Goal: Task Accomplishment & Management: Complete application form

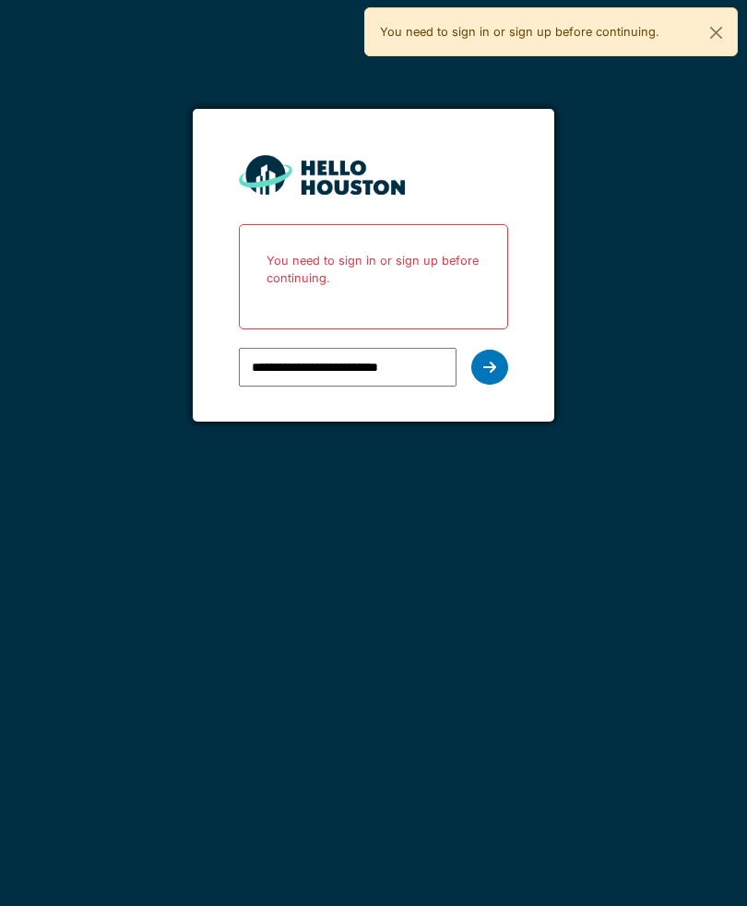
type input "**********"
click at [485, 376] on div at bounding box center [489, 367] width 37 height 35
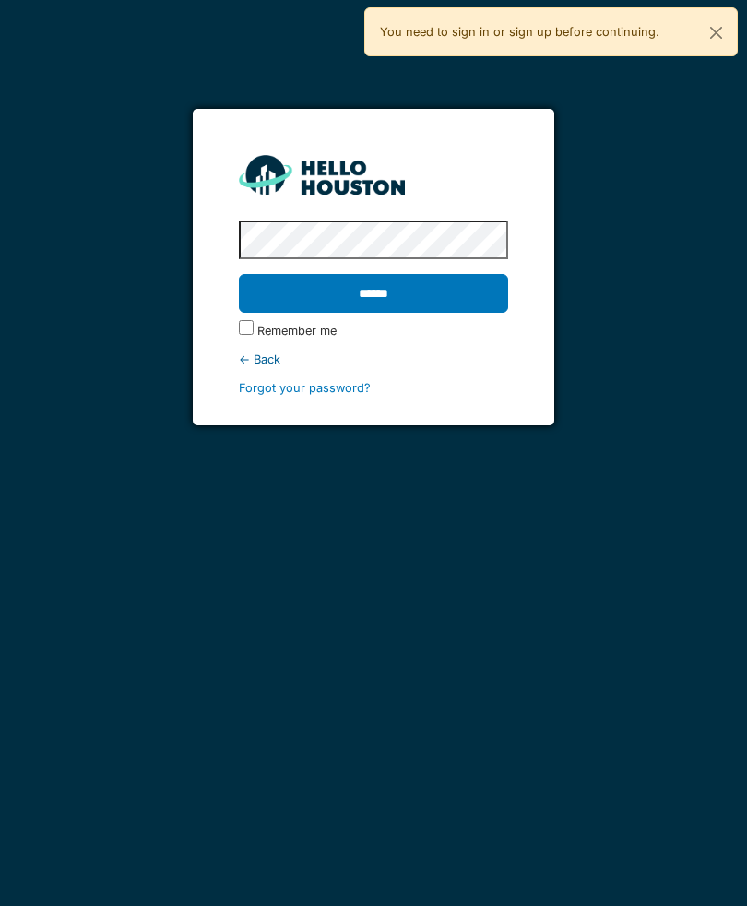
click at [415, 297] on input "******" at bounding box center [373, 293] width 269 height 39
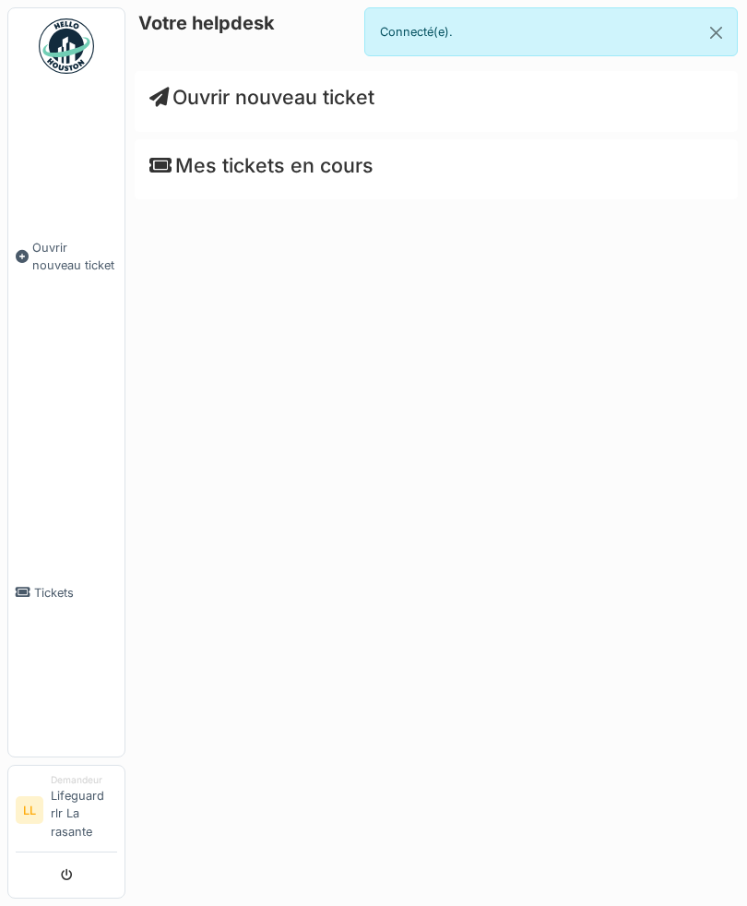
click at [76, 321] on link "Ouvrir nouveau ticket" at bounding box center [66, 256] width 116 height 345
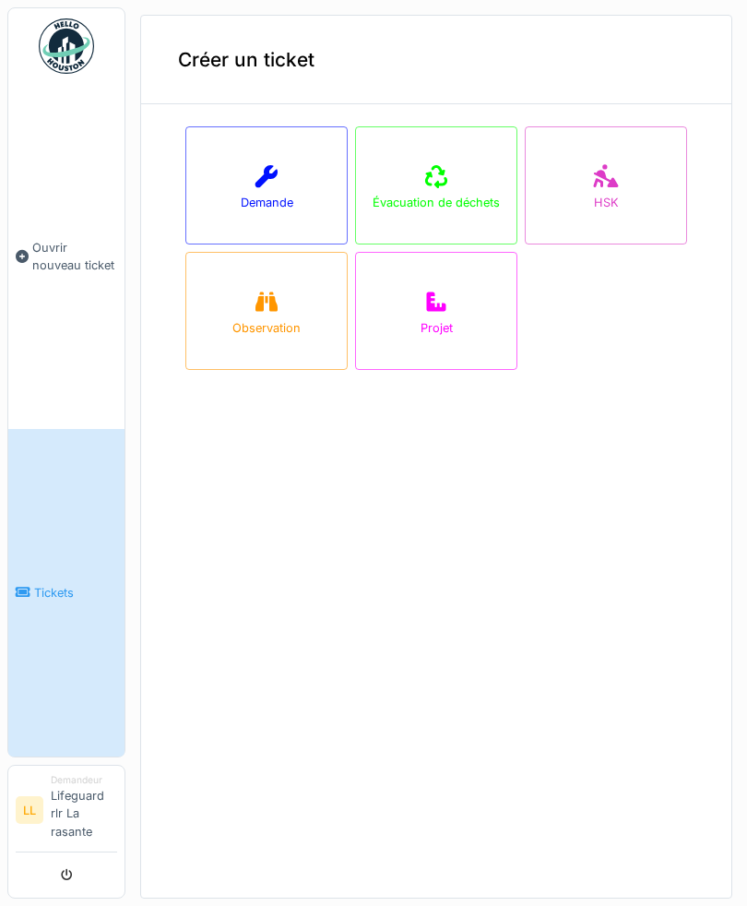
click at [290, 176] on div "Demande" at bounding box center [266, 185] width 162 height 118
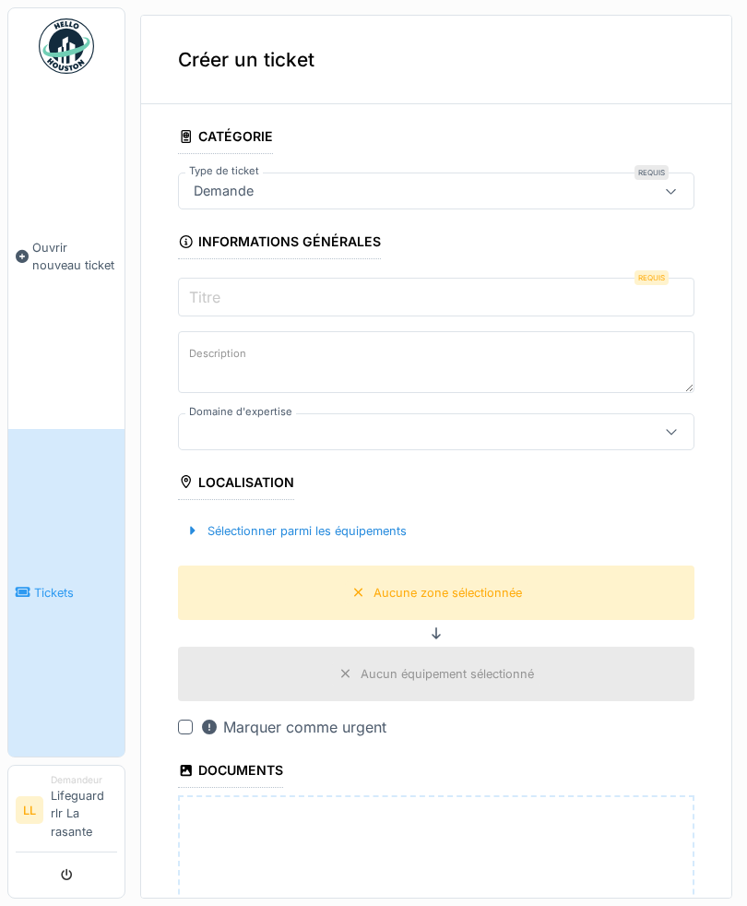
click at [567, 280] on input "Titre" at bounding box center [436, 297] width 517 height 39
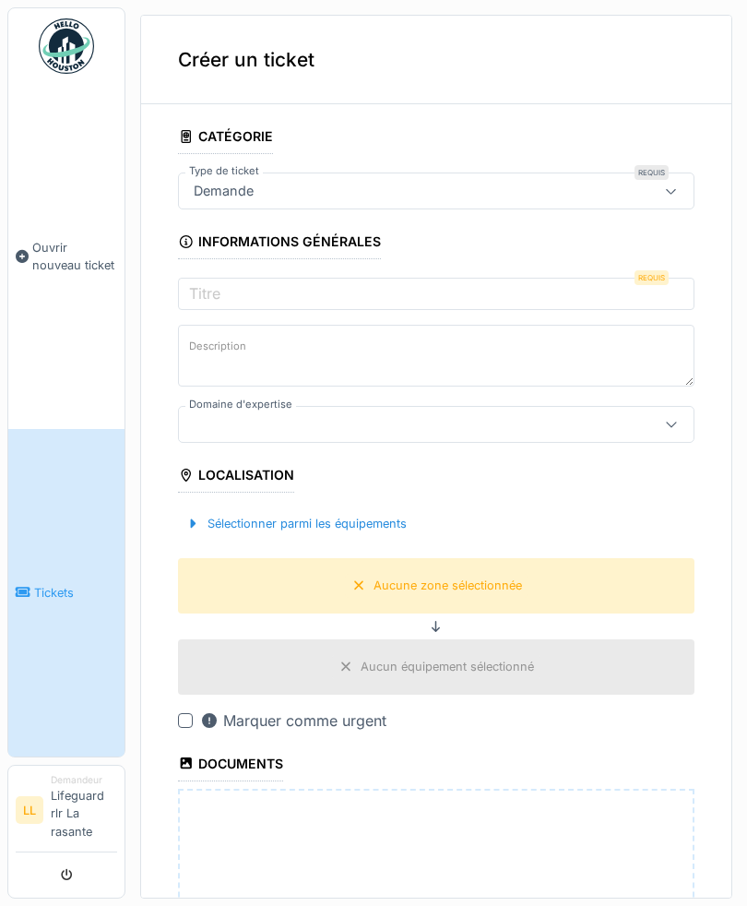
click at [637, 191] on div "Demande" at bounding box center [436, 191] width 517 height 37
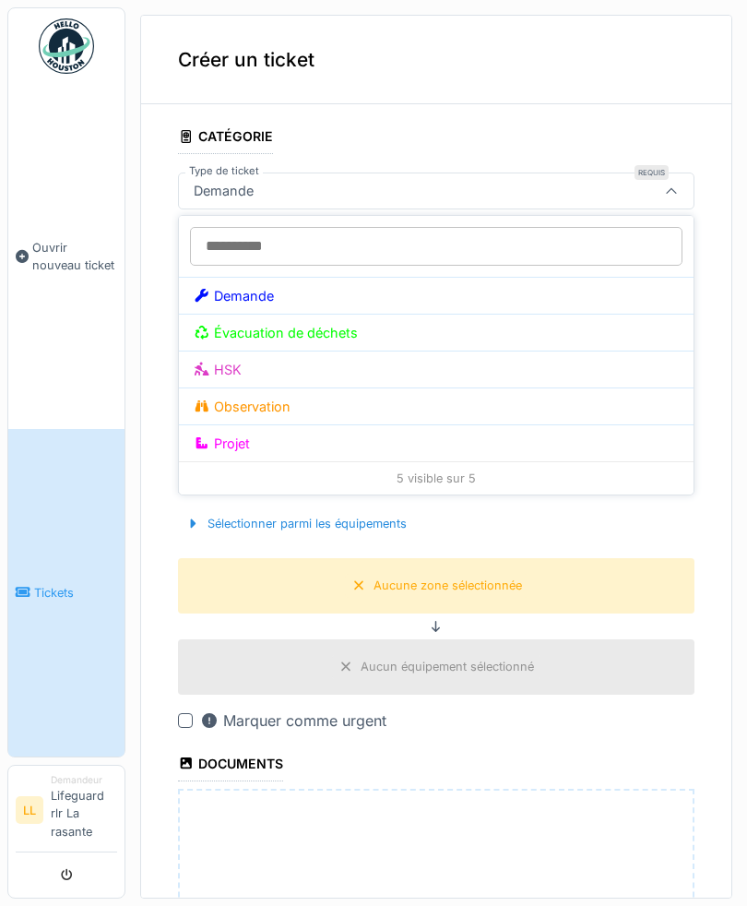
click at [570, 290] on div "Demande" at bounding box center [436, 295] width 515 height 37
click at [284, 303] on div "Demande" at bounding box center [436, 295] width 515 height 37
click at [332, 287] on div "Demande" at bounding box center [436, 295] width 515 height 37
click at [311, 288] on div "Demande" at bounding box center [436, 295] width 515 height 37
click at [289, 299] on div "Demande" at bounding box center [436, 295] width 515 height 37
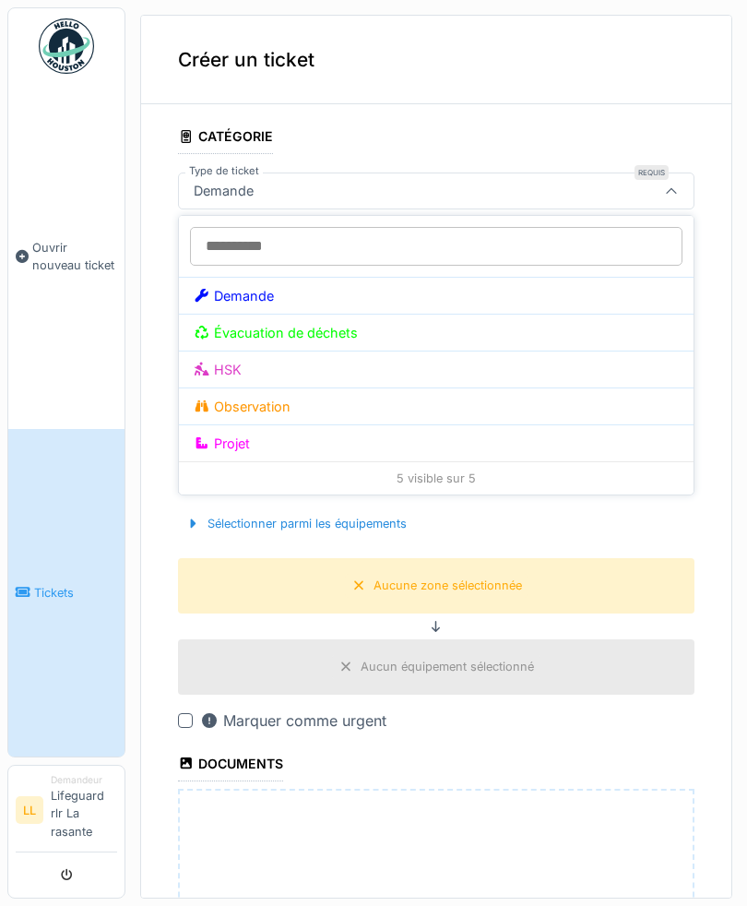
click at [262, 302] on div "Demande" at bounding box center [234, 296] width 80 height 20
click at [268, 306] on div "Demande" at bounding box center [436, 295] width 515 height 37
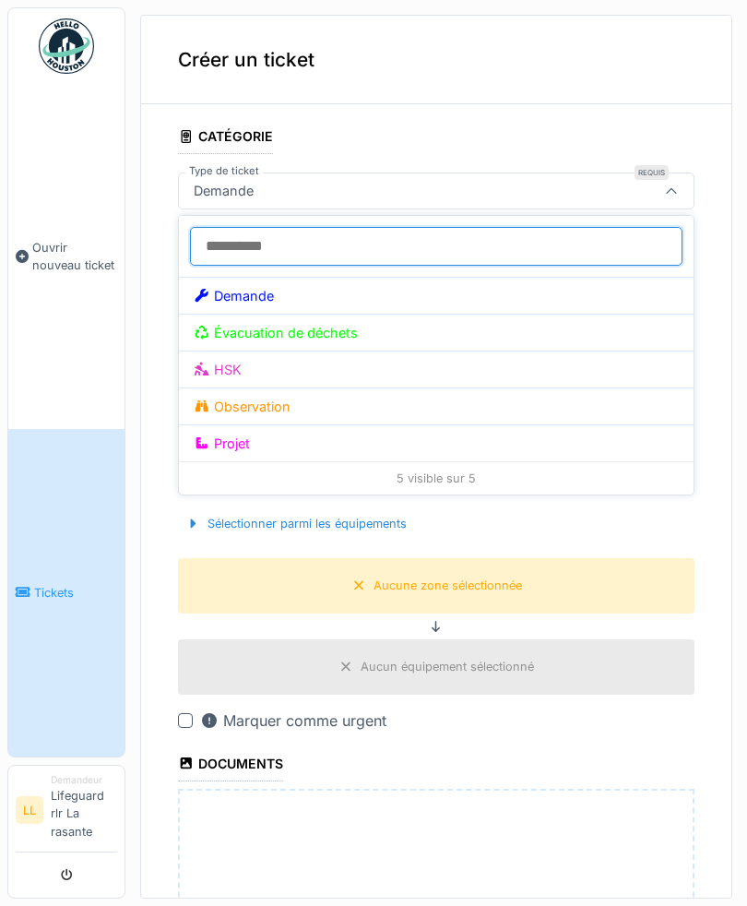
click at [350, 243] on input "Type de ticket" at bounding box center [436, 246] width 493 height 39
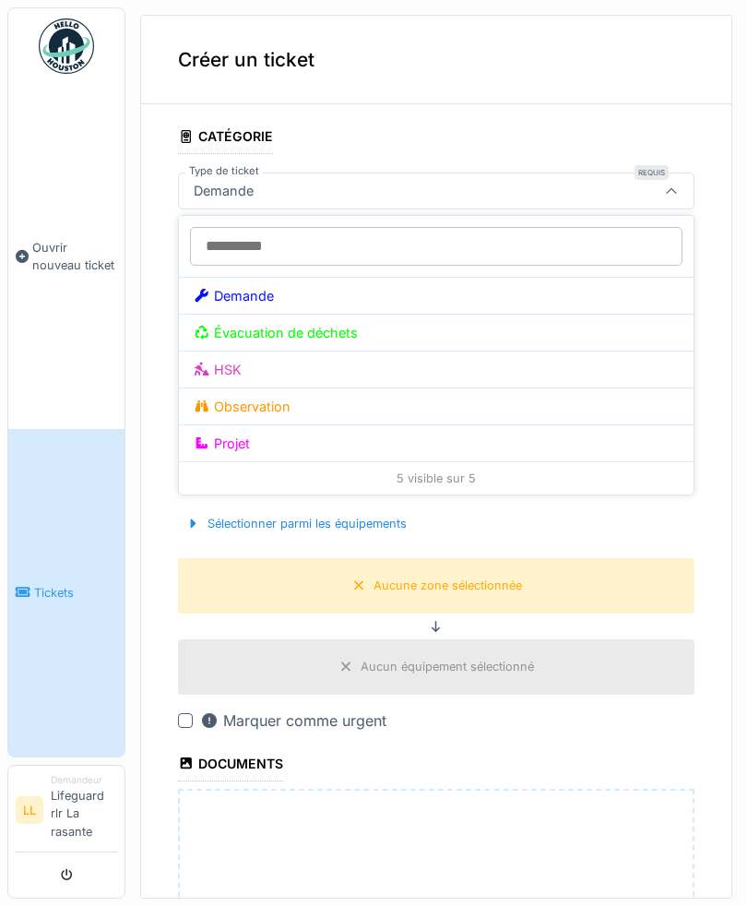
click at [365, 297] on div "Demande" at bounding box center [436, 295] width 515 height 37
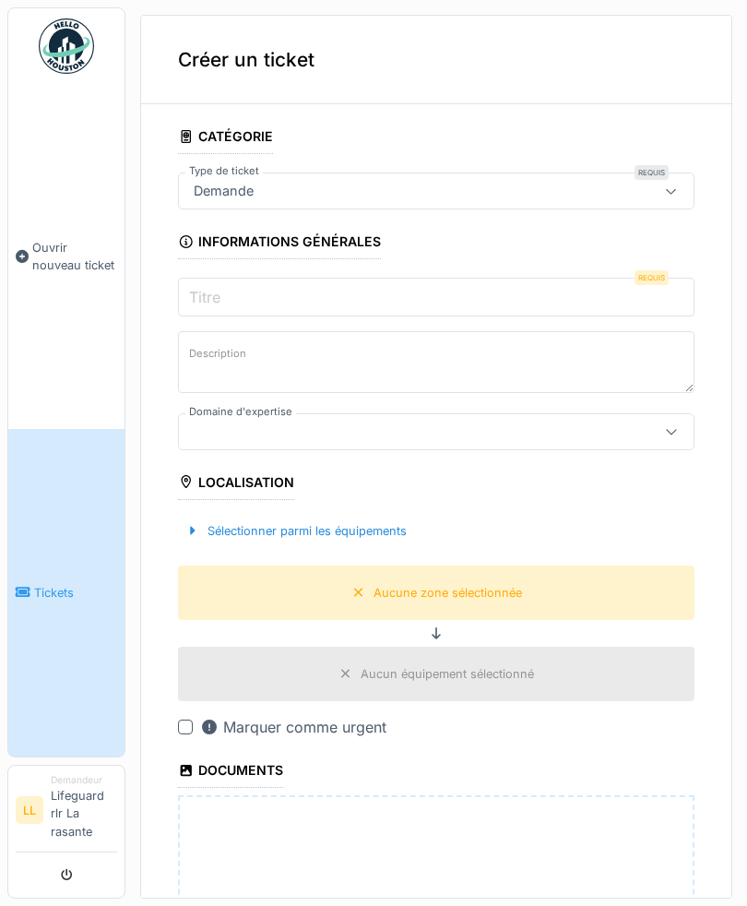
click at [394, 293] on input "Titre" at bounding box center [436, 297] width 517 height 39
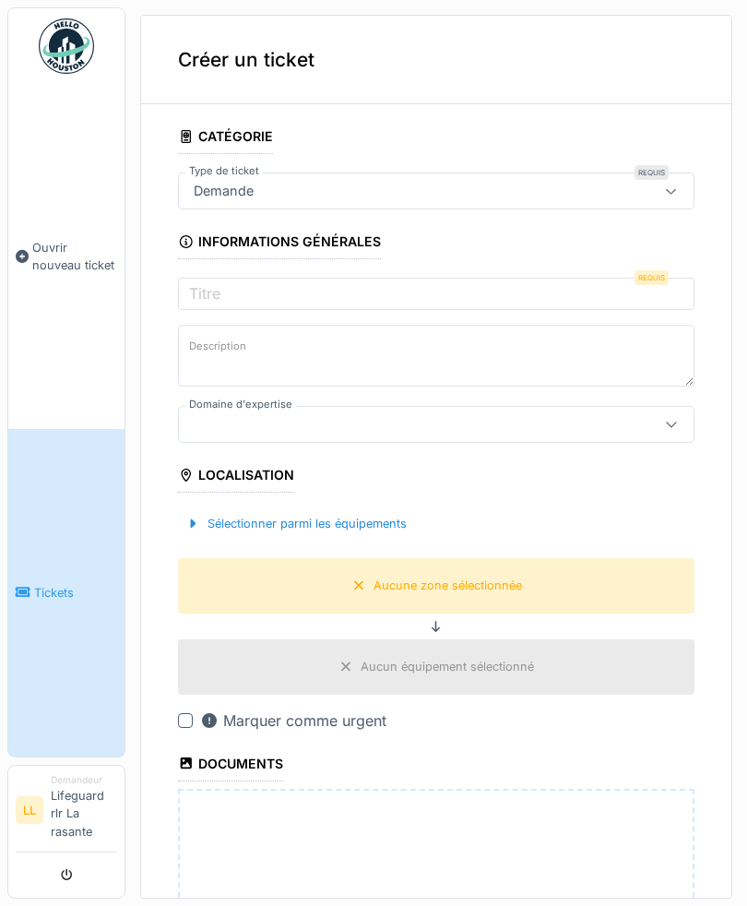
click at [419, 192] on div "Demande" at bounding box center [403, 191] width 435 height 20
click at [574, 250] on input "Type de ticket" at bounding box center [436, 246] width 493 height 39
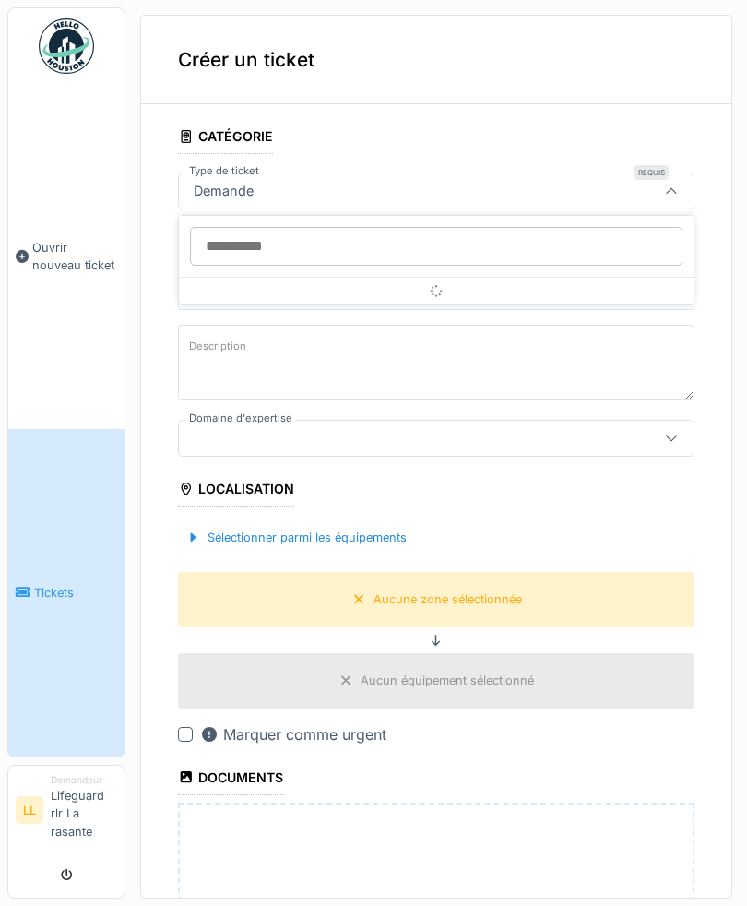
click at [570, 364] on div "Description" at bounding box center [436, 365] width 517 height 80
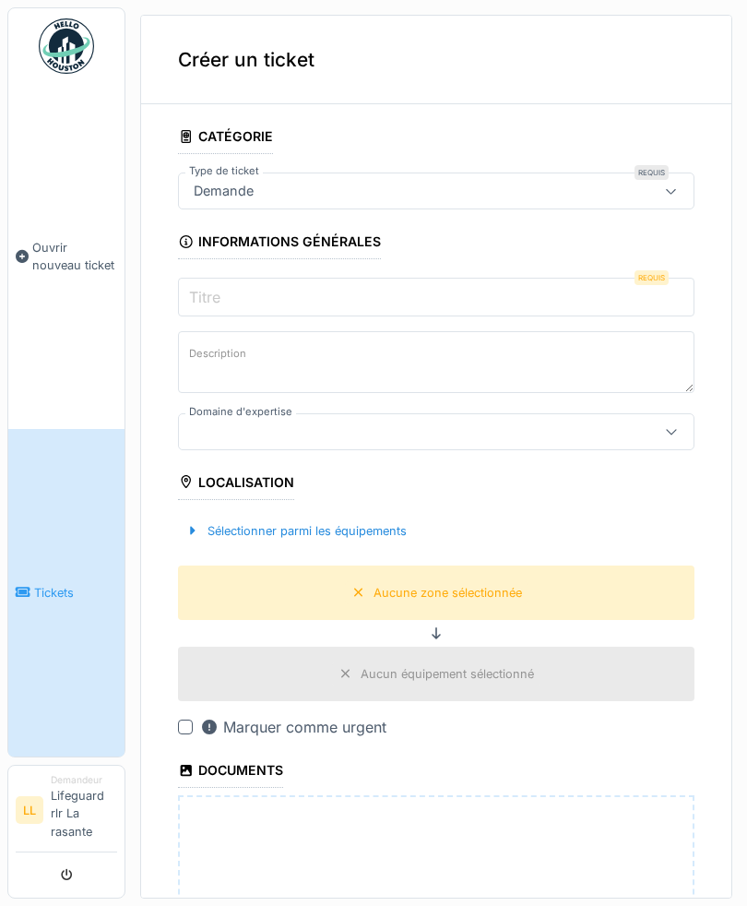
click at [569, 288] on input "Titre" at bounding box center [436, 297] width 517 height 39
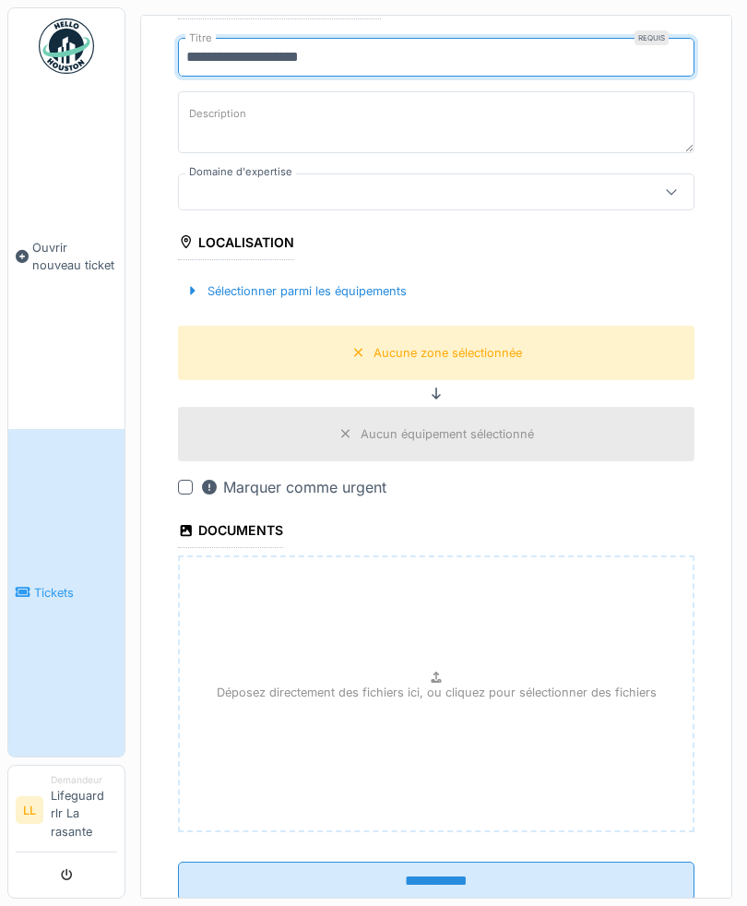
scroll to position [239, 0]
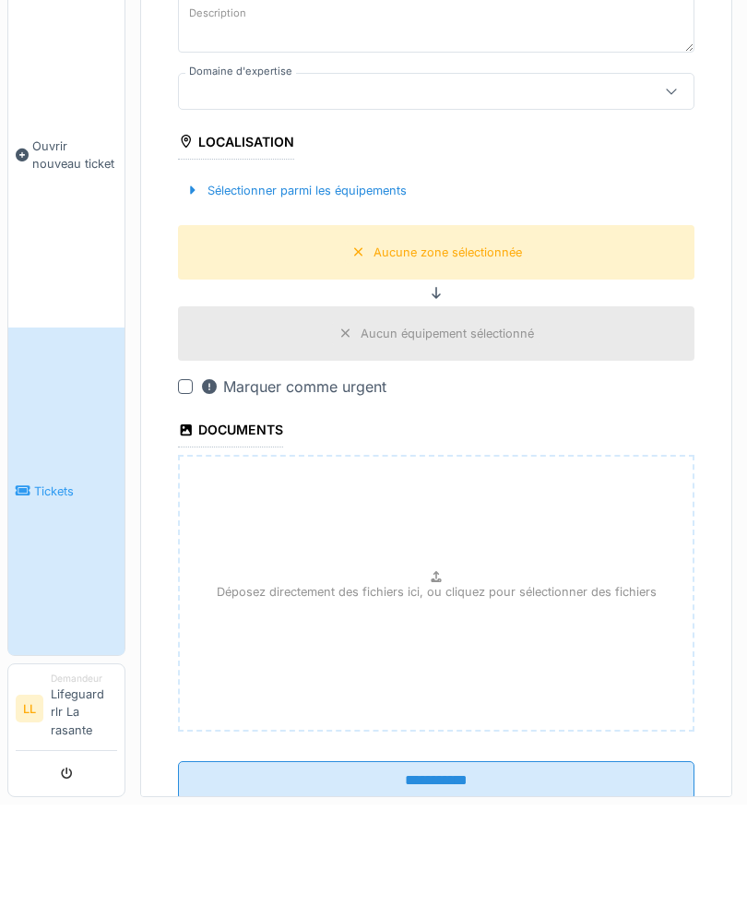
type input "**********"
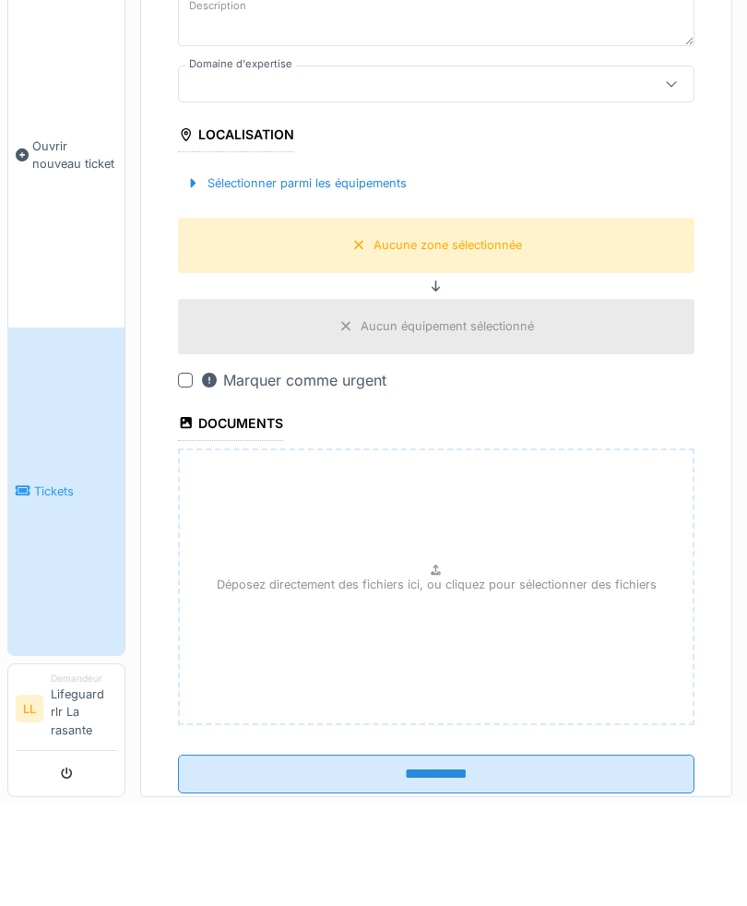
click at [595, 403] on fieldset "**********" at bounding box center [436, 394] width 517 height 1029
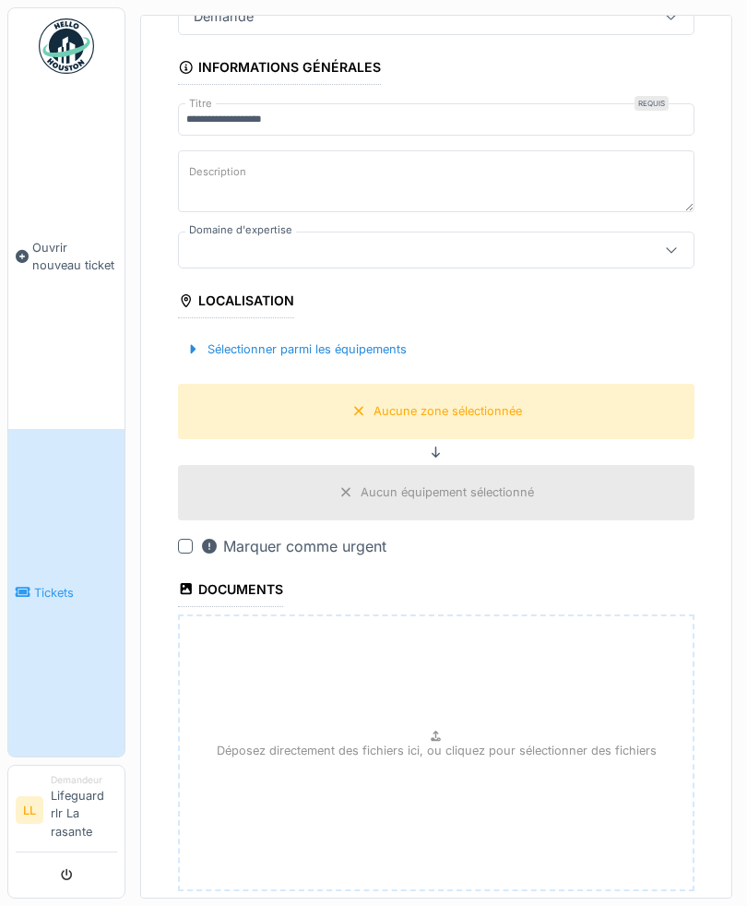
scroll to position [160, 0]
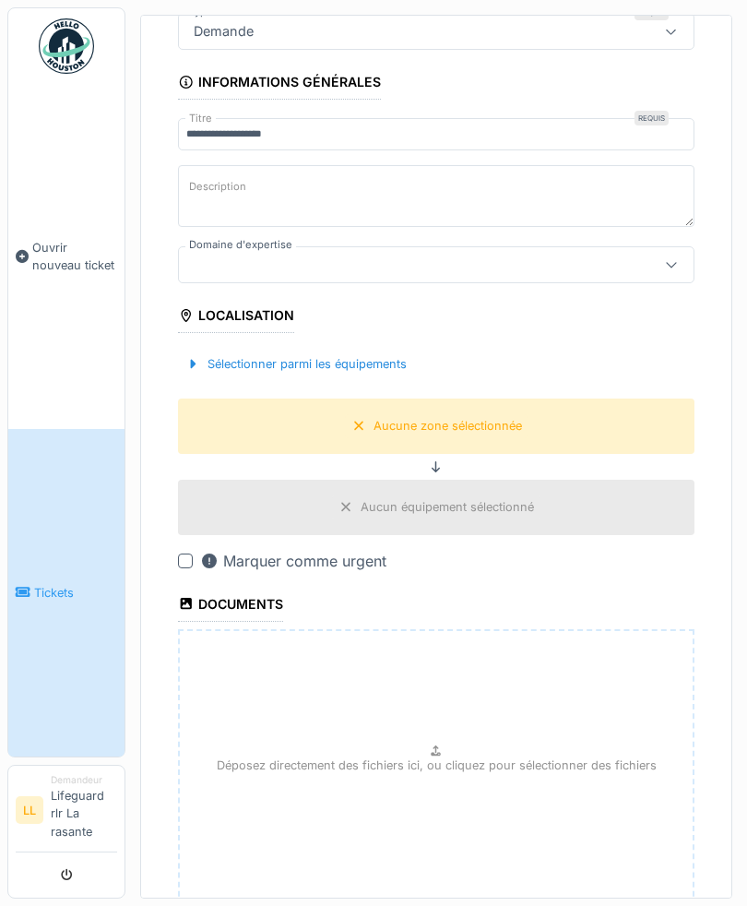
click at [679, 247] on div at bounding box center [671, 264] width 44 height 35
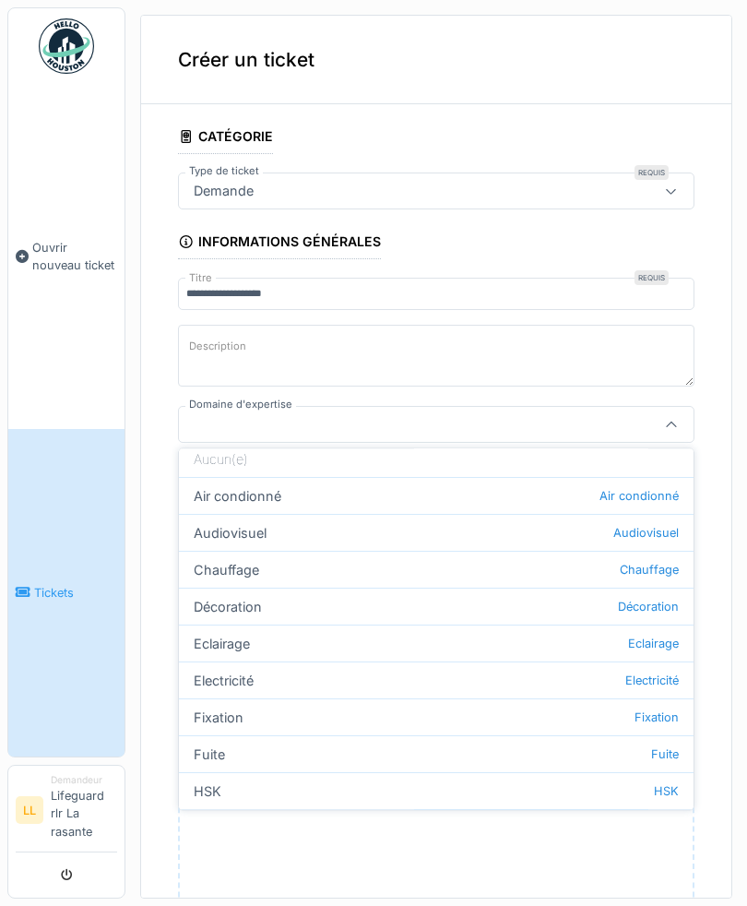
scroll to position [76, 0]
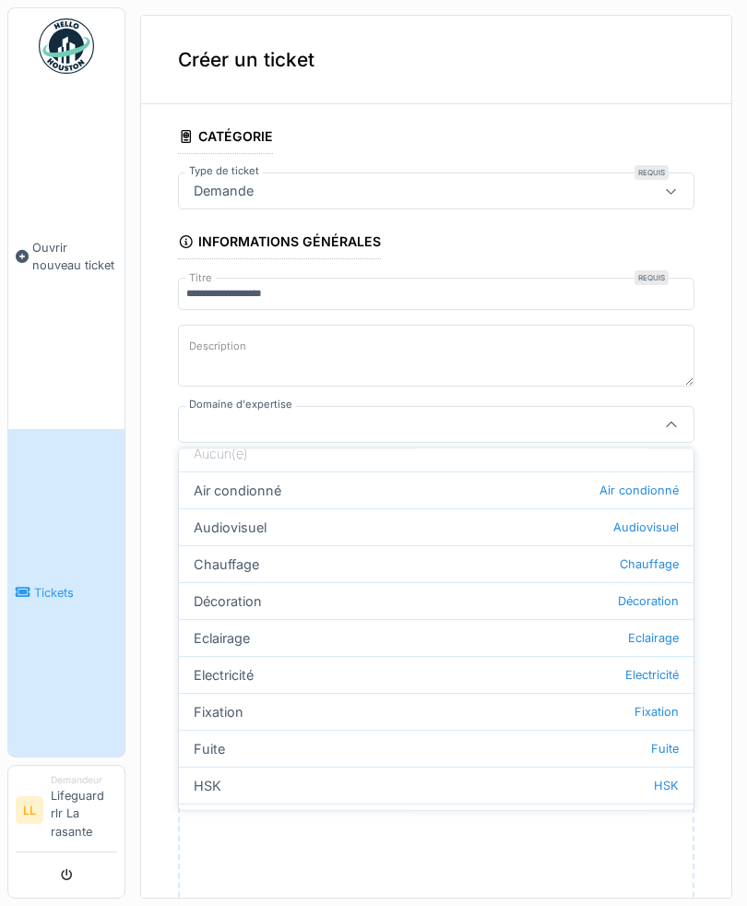
click at [553, 693] on div "Fixation Fixation" at bounding box center [436, 711] width 515 height 37
type input "***"
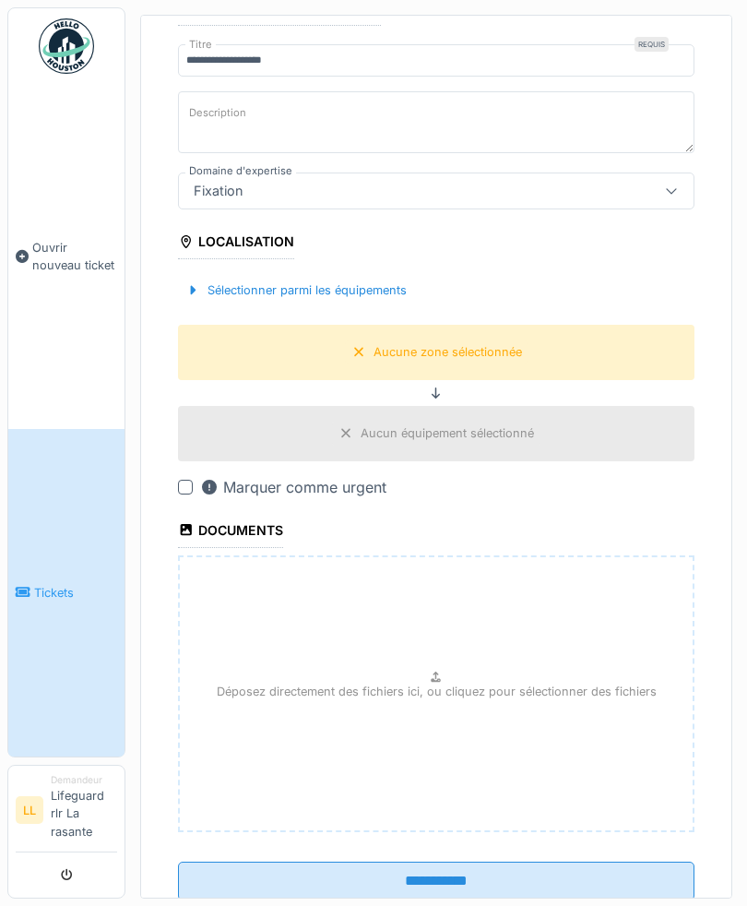
scroll to position [232, 0]
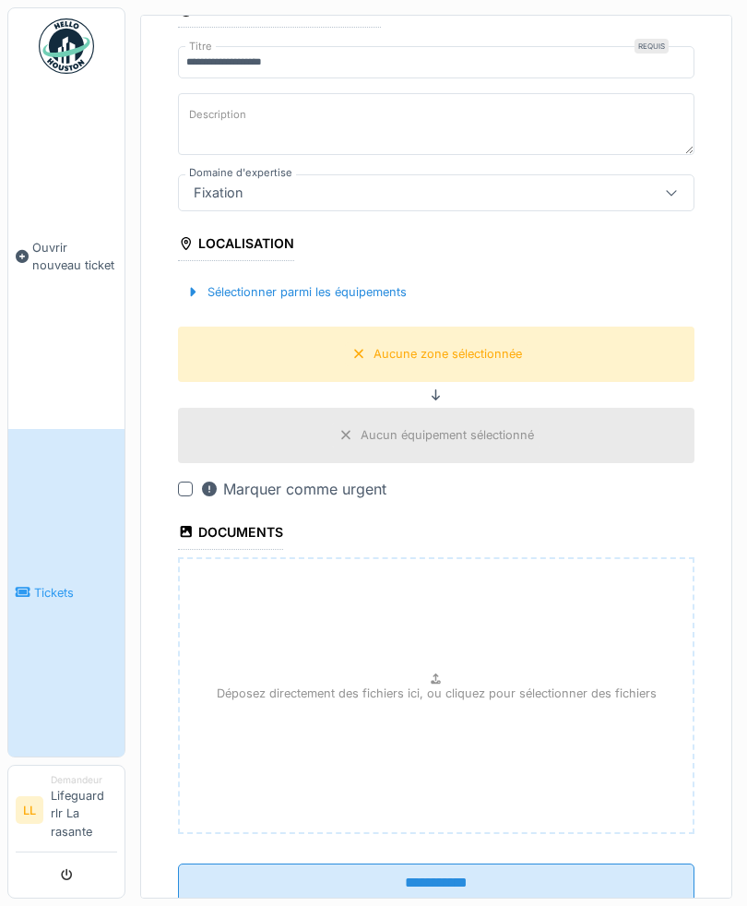
click at [449, 423] on div "Aucun équipement sélectionné" at bounding box center [436, 434] width 208 height 23
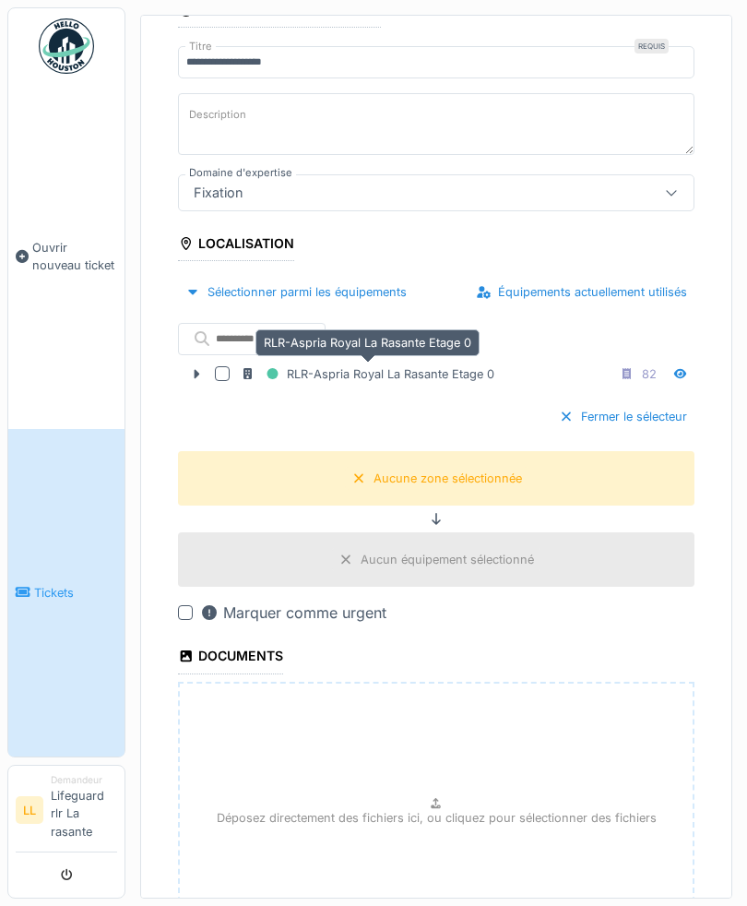
click at [229, 366] on div at bounding box center [222, 373] width 15 height 15
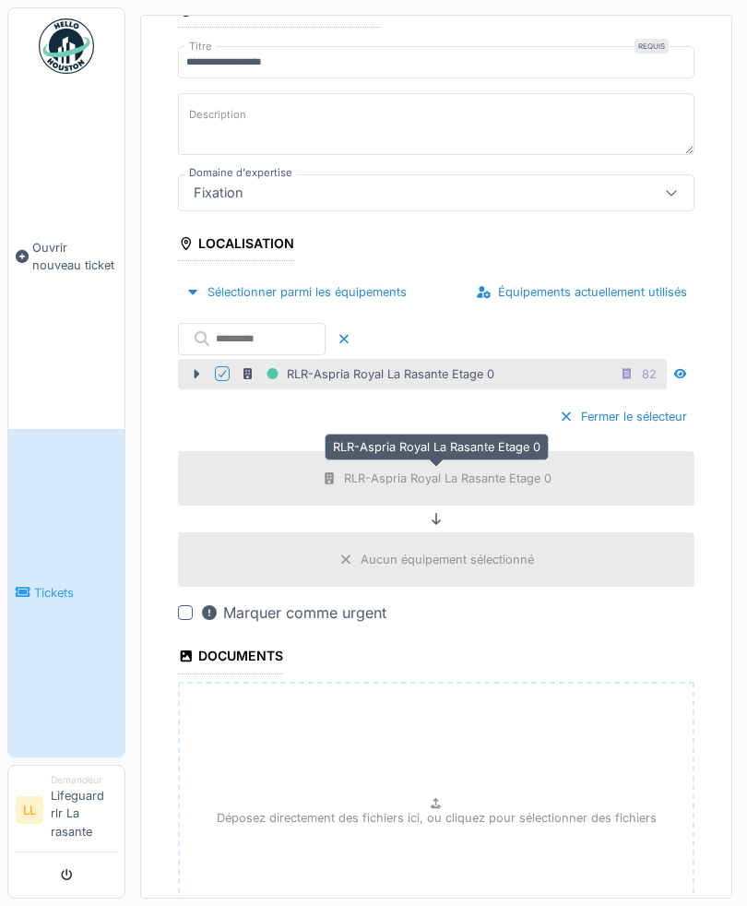
click at [438, 470] on div "RLR-Aspria Royal La Rasante Etage 0" at bounding box center [448, 479] width 208 height 18
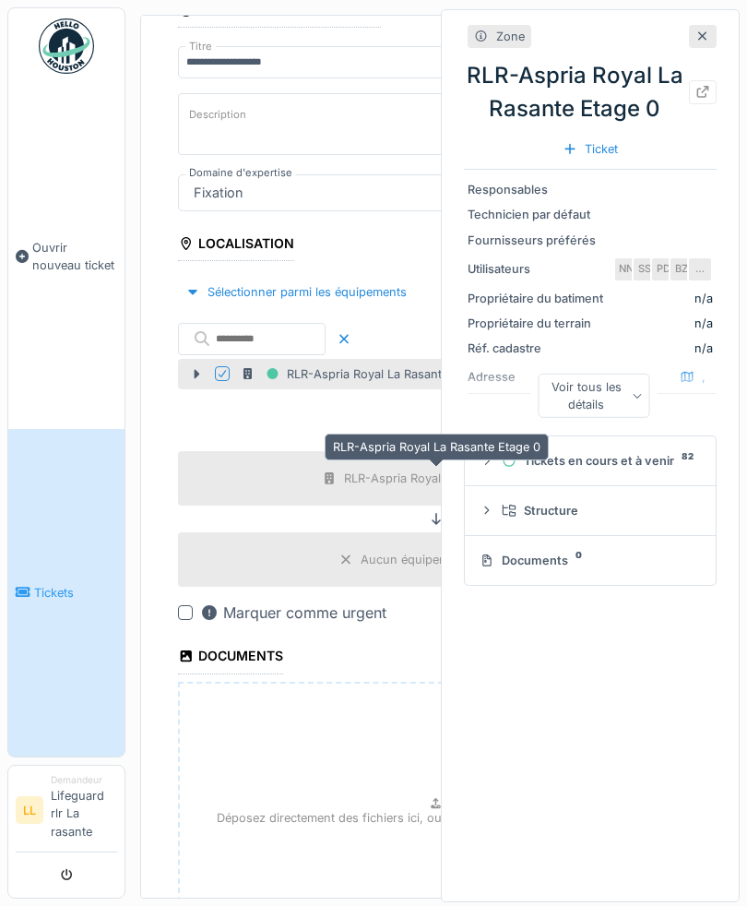
click at [556, 644] on div "Zone RLR-Aspria Royal La Rasante Etage 0 Ticket Responsables Technicien par déf…" at bounding box center [590, 455] width 299 height 893
click at [708, 32] on icon at bounding box center [703, 36] width 15 height 12
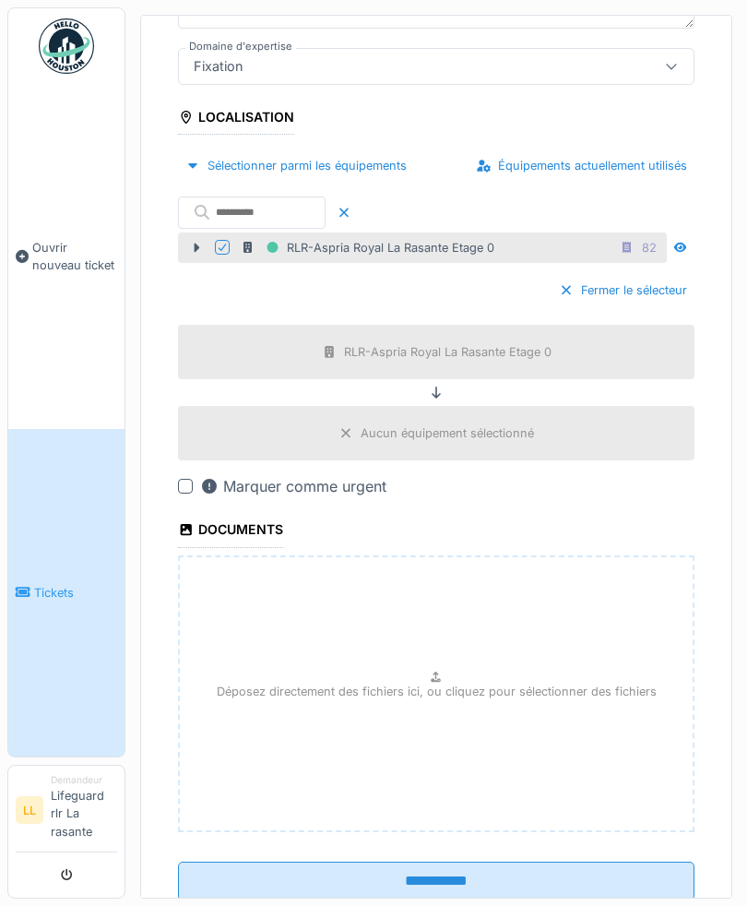
scroll to position [356, 0]
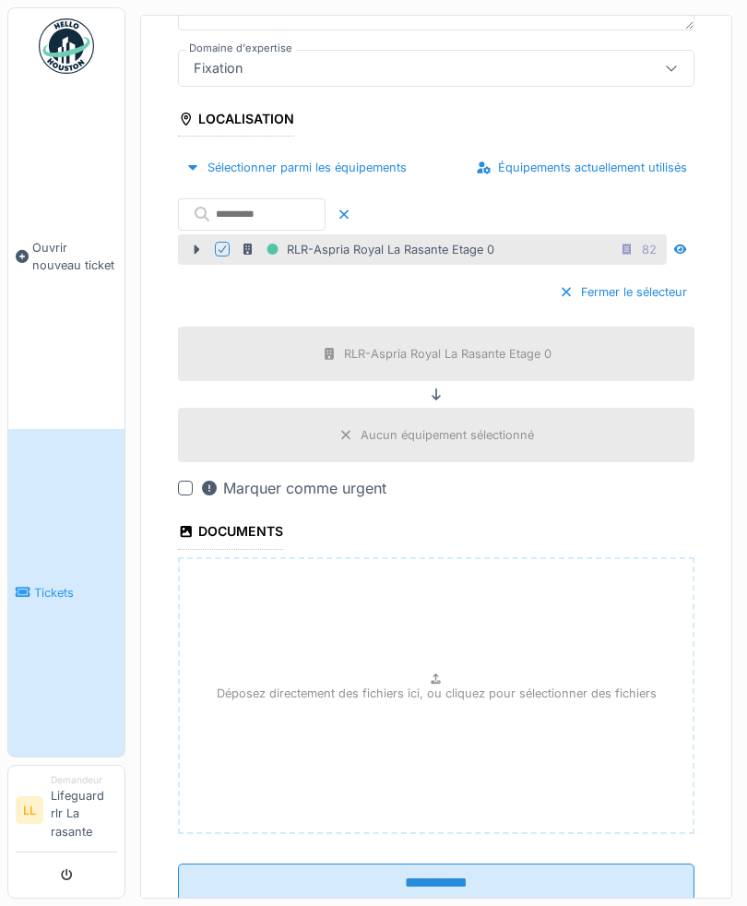
click at [481, 863] on input "**********" at bounding box center [436, 882] width 517 height 39
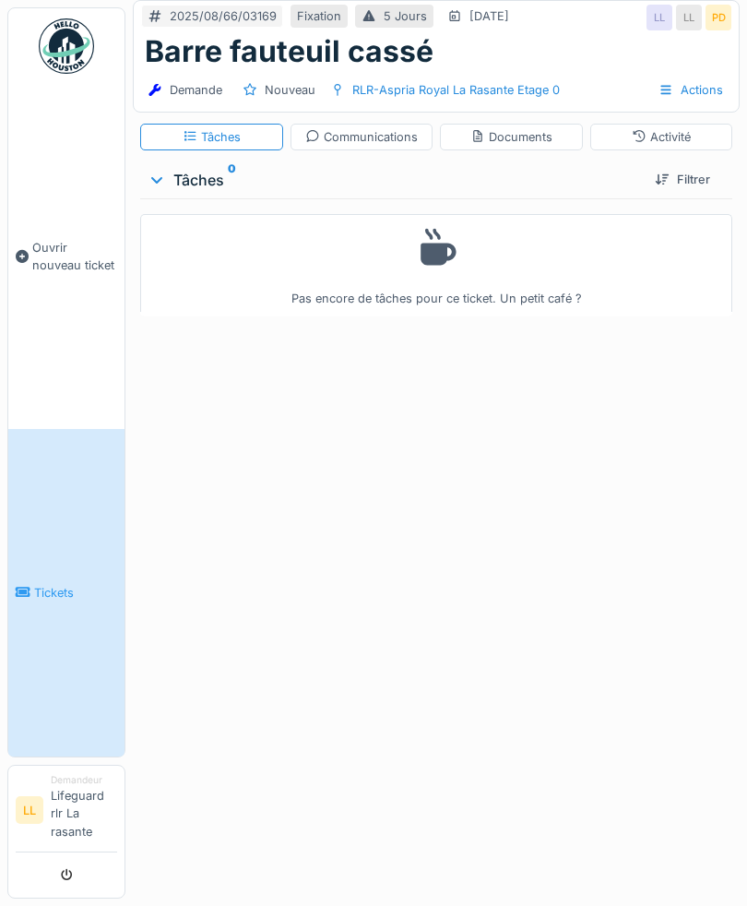
click at [517, 52] on div "Barre fauteuil cassé" at bounding box center [436, 51] width 583 height 35
click at [431, 59] on h1 "Barre fauteuil cassé" at bounding box center [289, 51] width 289 height 35
click at [702, 90] on div "Actions" at bounding box center [690, 90] width 81 height 27
click at [631, 355] on div "2025/08/66/03169 Fixation 5 Jours [DATE] LL LL PD Barre fauteuil cassé Demande …" at bounding box center [436, 211] width 622 height 423
click at [358, 143] on div "Communications" at bounding box center [361, 137] width 113 height 18
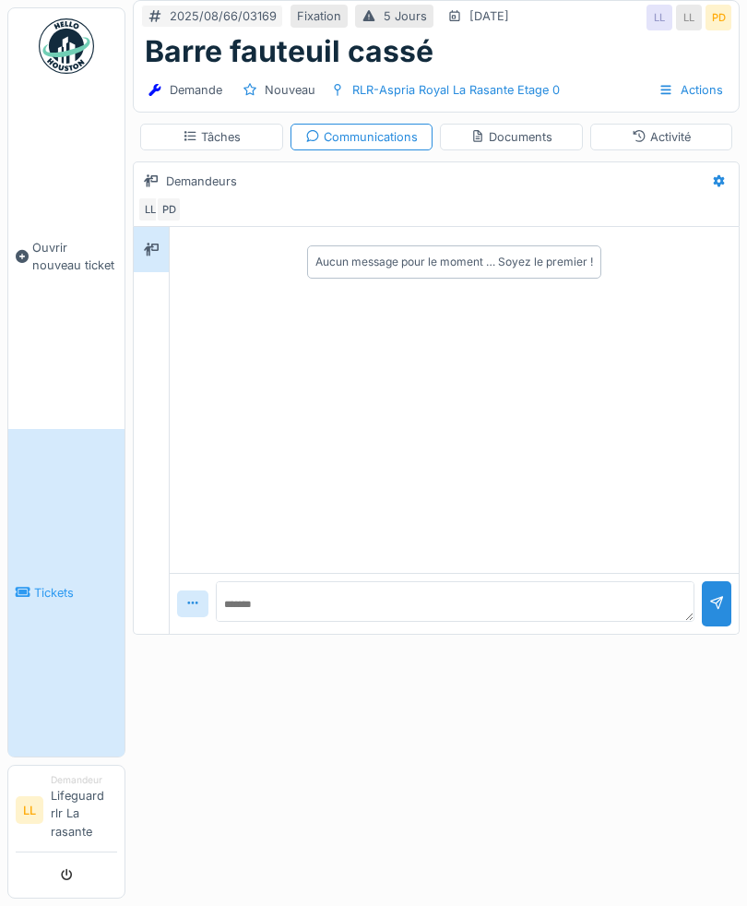
click at [272, 409] on div "Aucun message pour le moment … Soyez le premier !" at bounding box center [454, 400] width 569 height 346
click at [358, 600] on textarea at bounding box center [455, 592] width 479 height 59
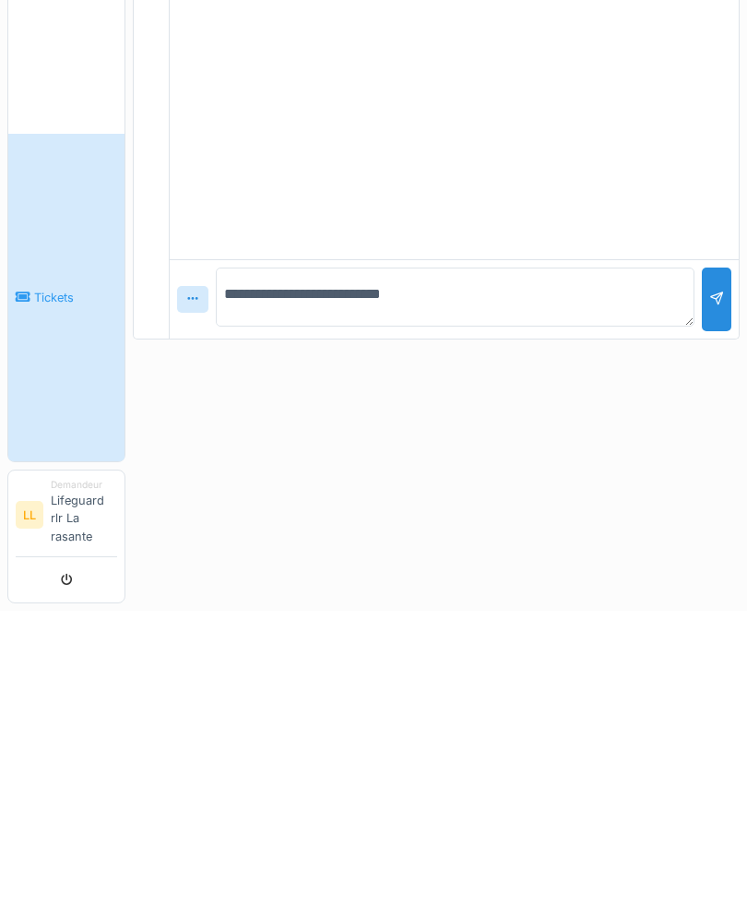
type textarea "**********"
click at [718, 595] on div at bounding box center [716, 604] width 15 height 18
